Goal: Transaction & Acquisition: Purchase product/service

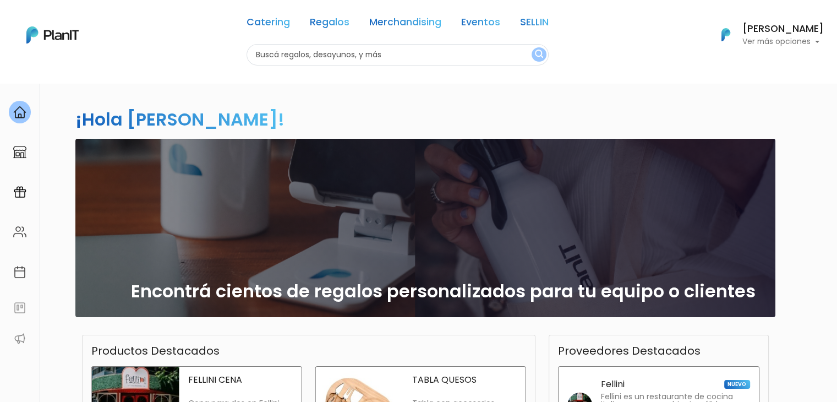
click at [370, 51] on input "text" at bounding box center [398, 54] width 302 height 21
type input "valen"
click at [532, 47] on button "submit" at bounding box center [539, 54] width 15 height 14
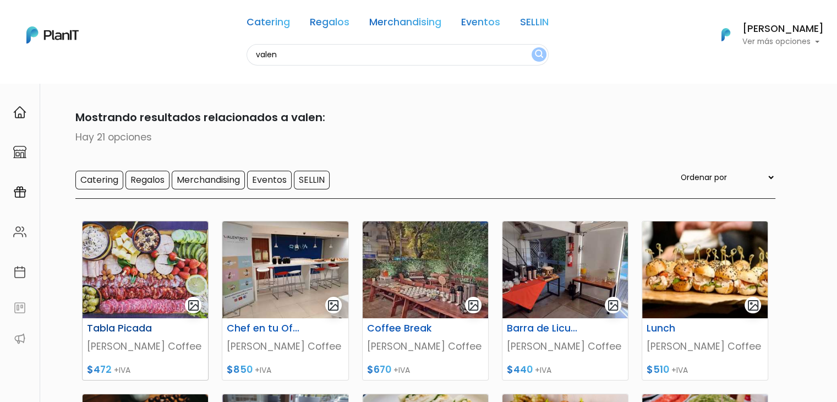
click at [129, 297] on img at bounding box center [146, 269] width 126 height 97
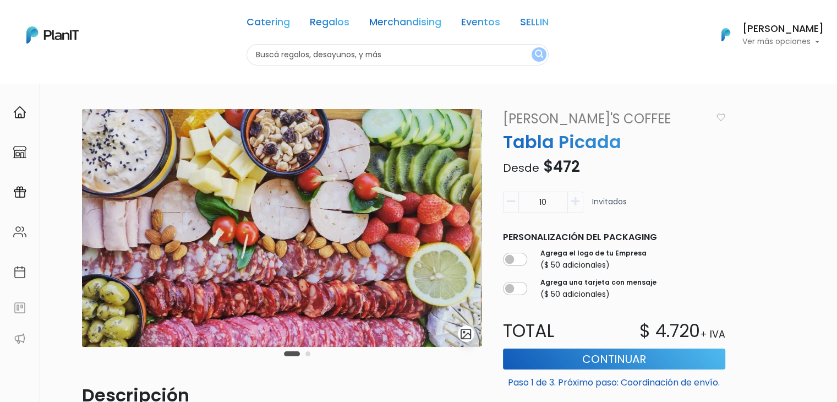
click at [575, 113] on link "[PERSON_NAME]'s Coffee" at bounding box center [605, 119] width 216 height 20
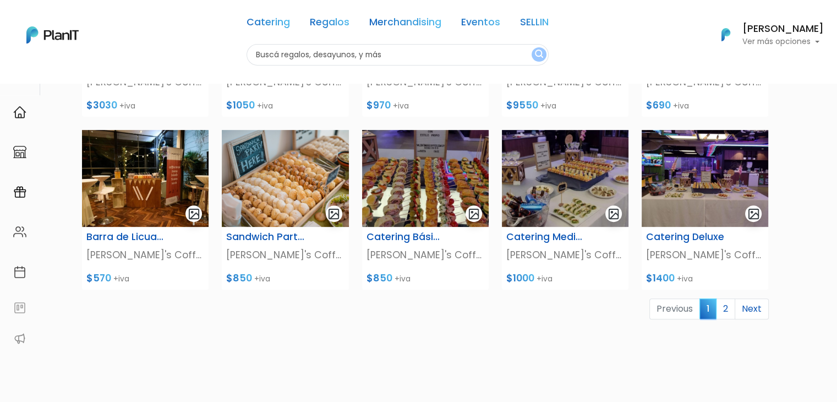
scroll to position [387, 0]
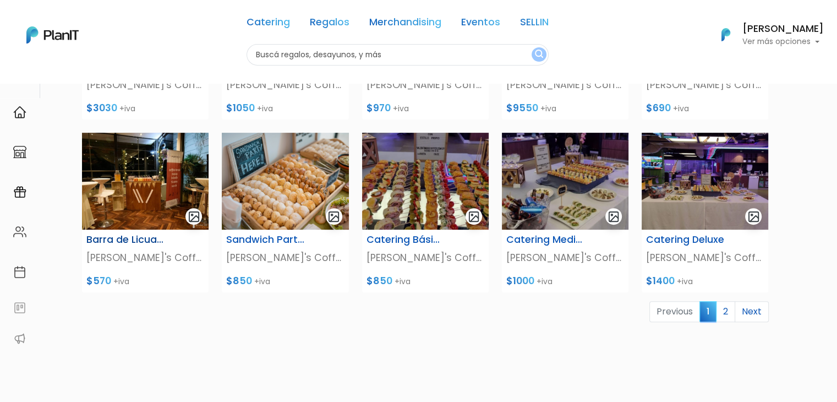
click at [150, 187] on img at bounding box center [145, 181] width 127 height 97
click at [727, 315] on link "2" at bounding box center [725, 311] width 19 height 21
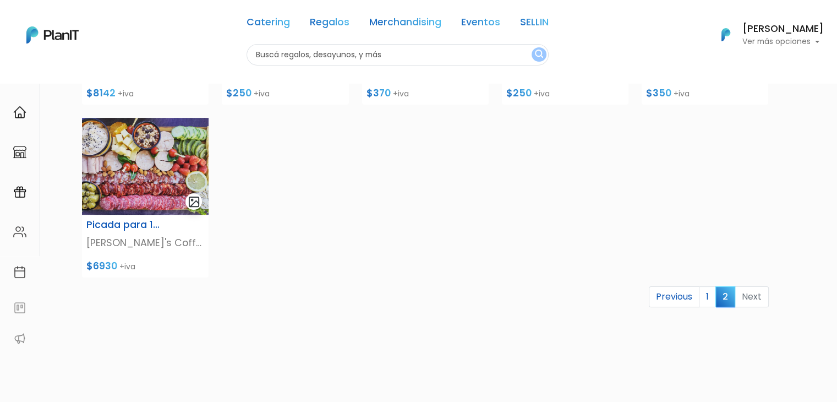
scroll to position [238, 0]
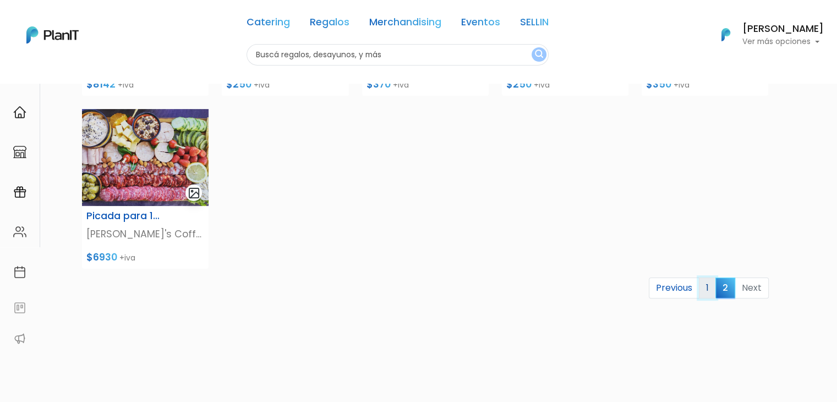
click at [706, 287] on link "1" at bounding box center [707, 287] width 17 height 21
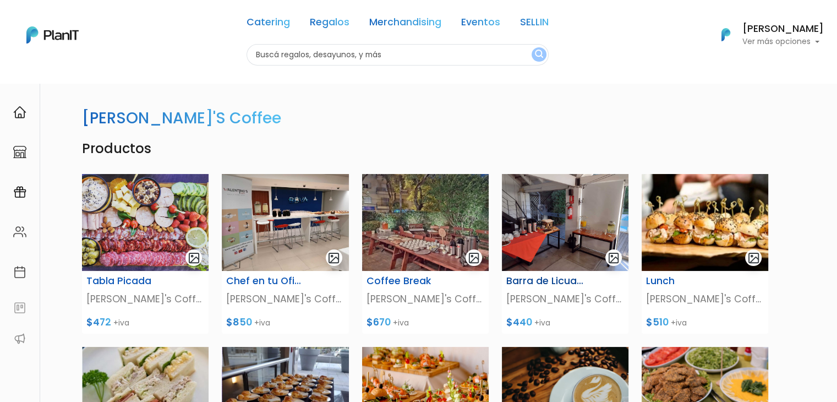
click at [536, 217] on img at bounding box center [565, 222] width 127 height 97
